Goal: Browse casually: Explore the website without a specific task or goal

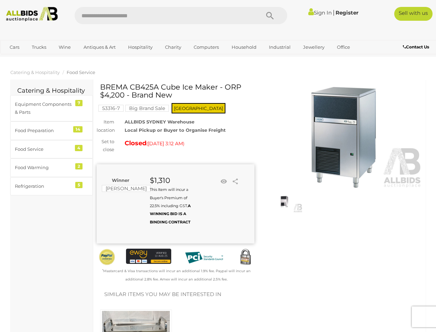
click at [218, 166] on div "Winner [PERSON_NAME] $1,310 This Item will incur a Buyer's Premium of 22.5% inc…" at bounding box center [176, 203] width 158 height 79
click at [270, 16] on icon "Search" at bounding box center [270, 16] width 8 height 10
click at [15, 47] on link "Cars" at bounding box center [14, 46] width 19 height 11
click at [39, 47] on link "Trucks" at bounding box center [38, 46] width 23 height 11
click at [65, 47] on link "Wine" at bounding box center [64, 46] width 21 height 11
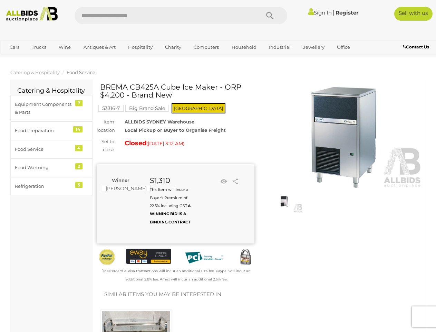
click at [99, 47] on link "Antiques & Art" at bounding box center [99, 46] width 41 height 11
click at [140, 47] on link "Hospitality" at bounding box center [141, 46] width 34 height 11
click at [173, 47] on link "Charity" at bounding box center [173, 46] width 25 height 11
click at [206, 47] on link "Computers" at bounding box center [206, 46] width 34 height 11
click at [243, 47] on link "Household" at bounding box center [244, 46] width 34 height 11
